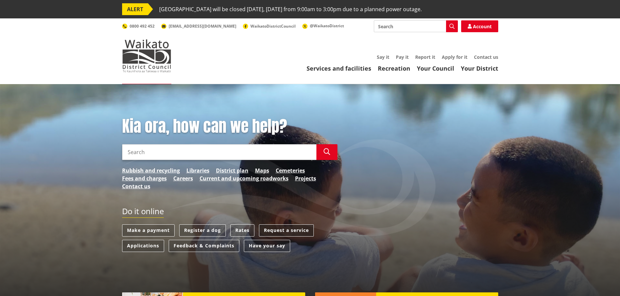
click at [309, 229] on link "Request a service" at bounding box center [286, 230] width 55 height 12
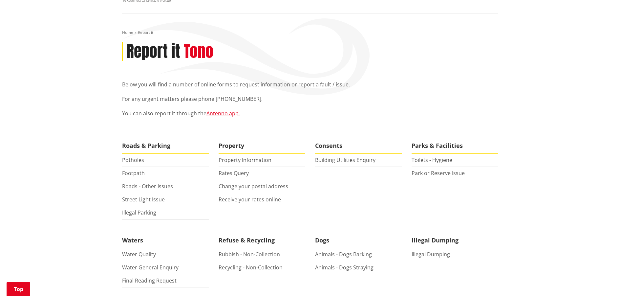
scroll to position [99, 0]
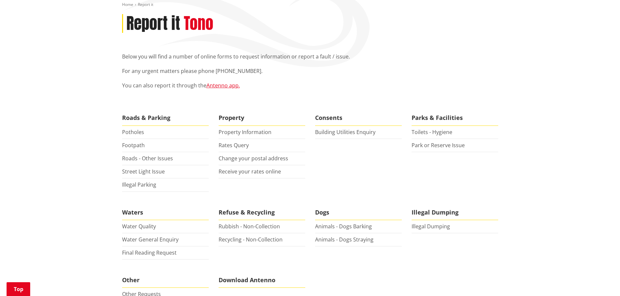
click at [241, 149] on li "Rates Query" at bounding box center [262, 145] width 87 height 13
click at [241, 144] on link "Rates Query" at bounding box center [234, 145] width 30 height 7
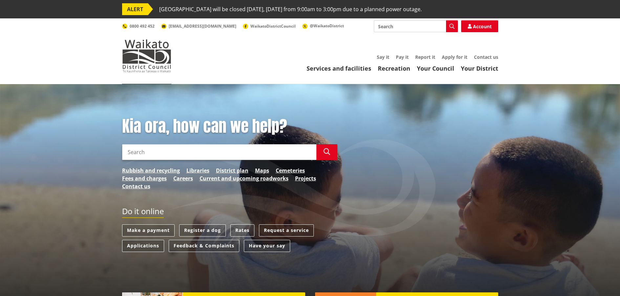
click at [406, 25] on input "Search" at bounding box center [416, 26] width 84 height 12
type input "solicitors"
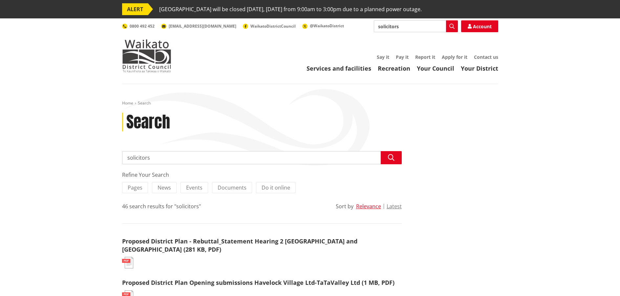
click at [180, 156] on input "solicitors" at bounding box center [262, 157] width 280 height 13
type input "solicitors portal"
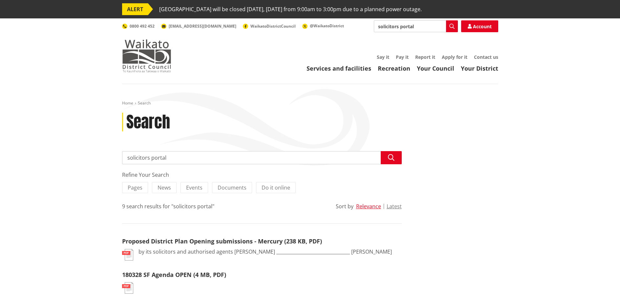
click at [146, 53] on img at bounding box center [146, 55] width 49 height 33
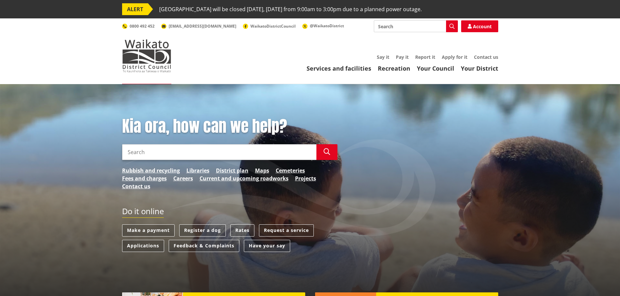
click at [393, 24] on input "Search" at bounding box center [416, 26] width 84 height 12
click at [488, 57] on link "Contact us" at bounding box center [486, 57] width 24 height 6
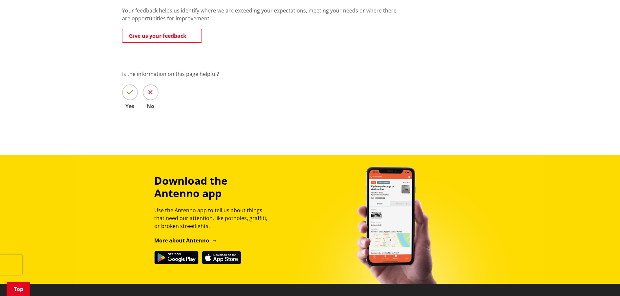
scroll to position [568, 0]
